Goal: Check status: Check status

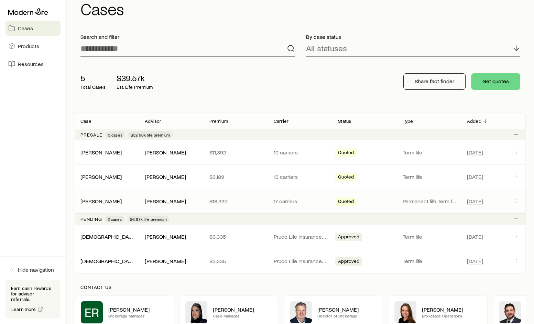
scroll to position [34, 0]
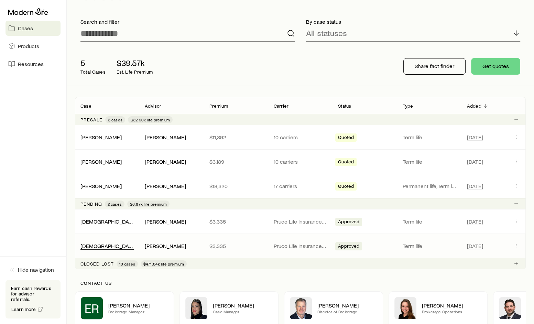
click at [98, 248] on div "[DEMOGRAPHIC_DATA][PERSON_NAME]" at bounding box center [106, 246] width 53 height 7
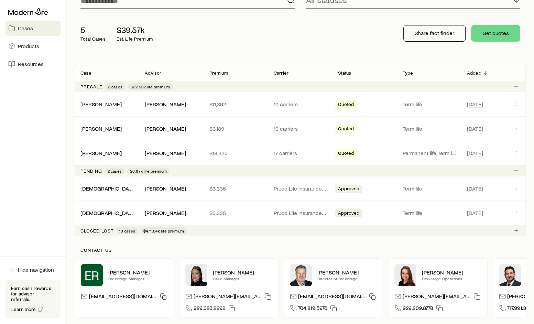
scroll to position [103, 0]
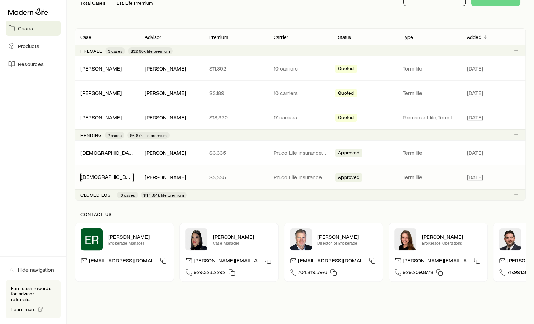
click at [102, 178] on link "[DEMOGRAPHIC_DATA][PERSON_NAME]" at bounding box center [129, 176] width 97 height 7
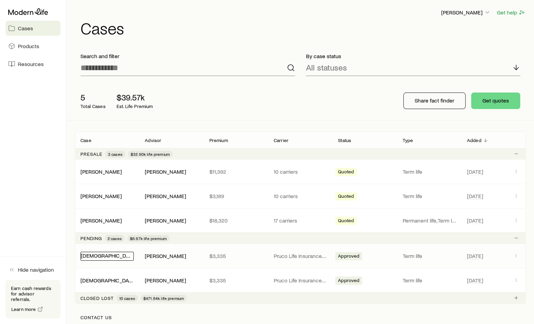
click at [101, 253] on link "[DEMOGRAPHIC_DATA][PERSON_NAME]" at bounding box center [129, 255] width 97 height 7
